Goal: Task Accomplishment & Management: Use online tool/utility

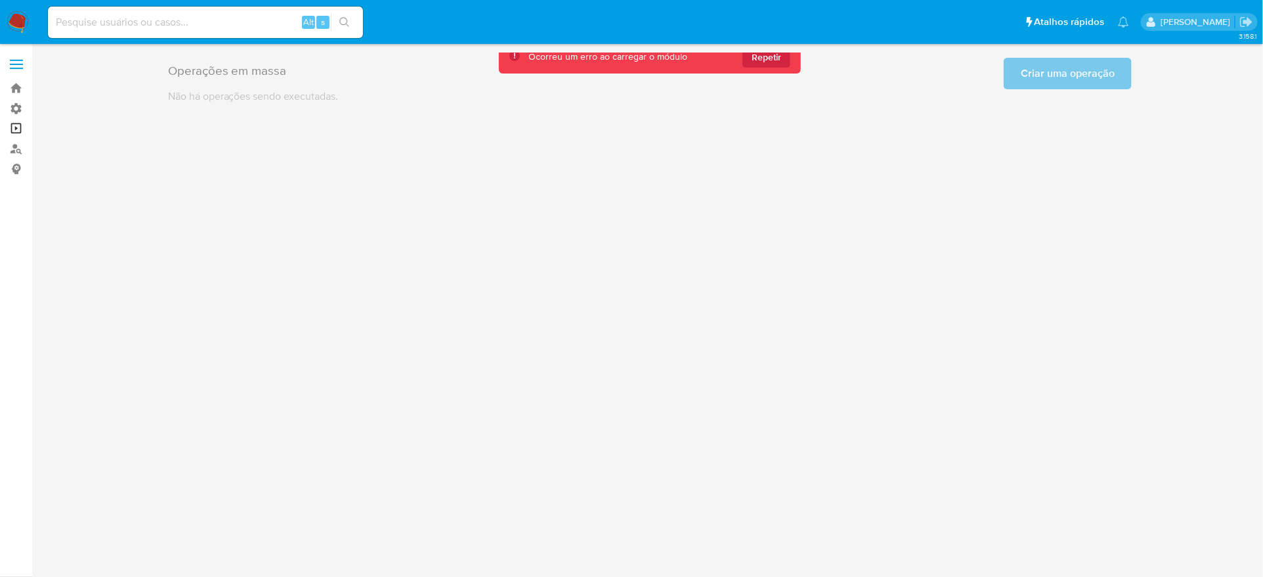
click at [11, 135] on link "Operações em massa" at bounding box center [78, 129] width 156 height 20
